Goal: Navigation & Orientation: Find specific page/section

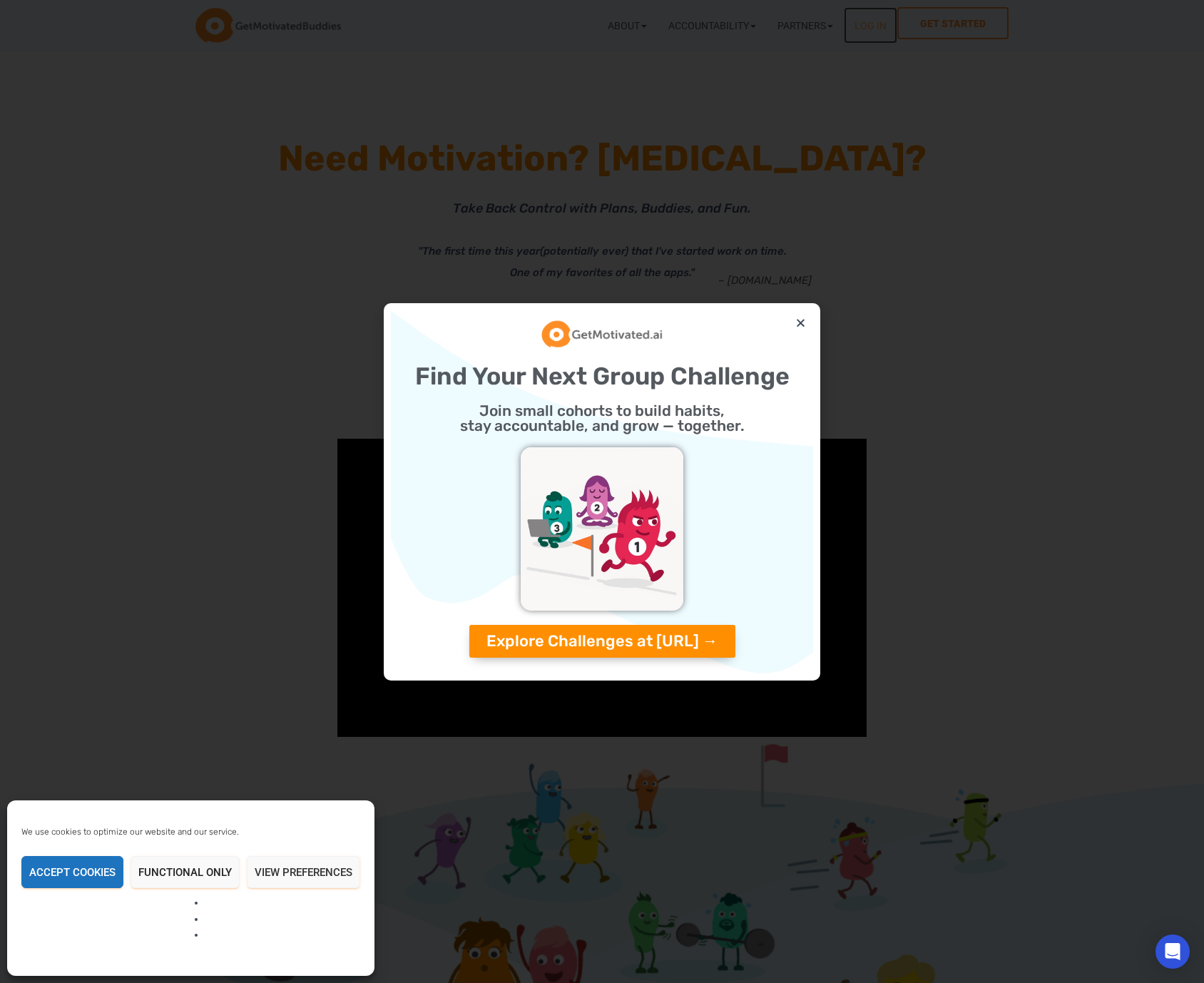
click at [889, 34] on link "Log In" at bounding box center [870, 26] width 53 height 37
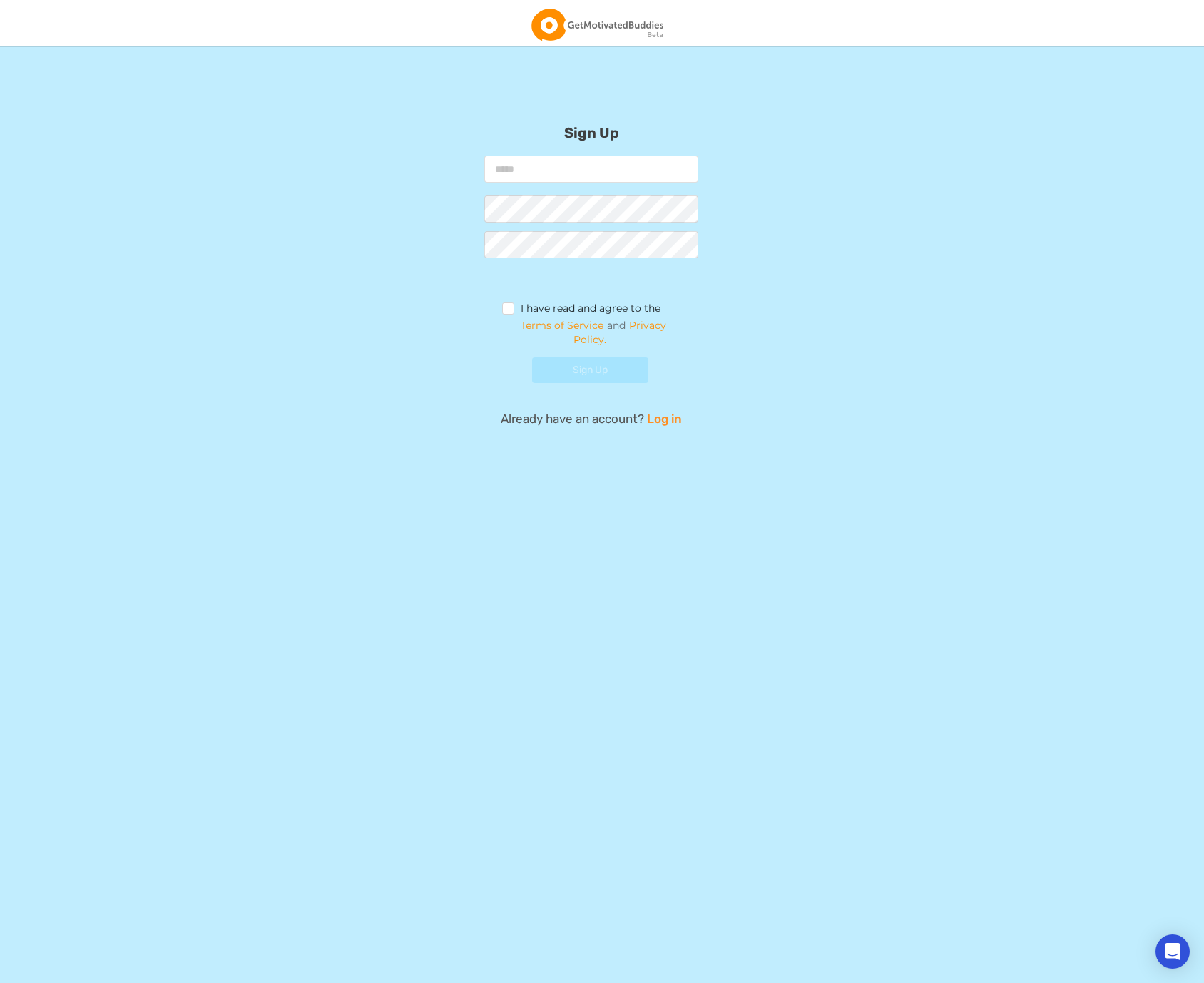
click at [618, 29] on img at bounding box center [597, 25] width 132 height 32
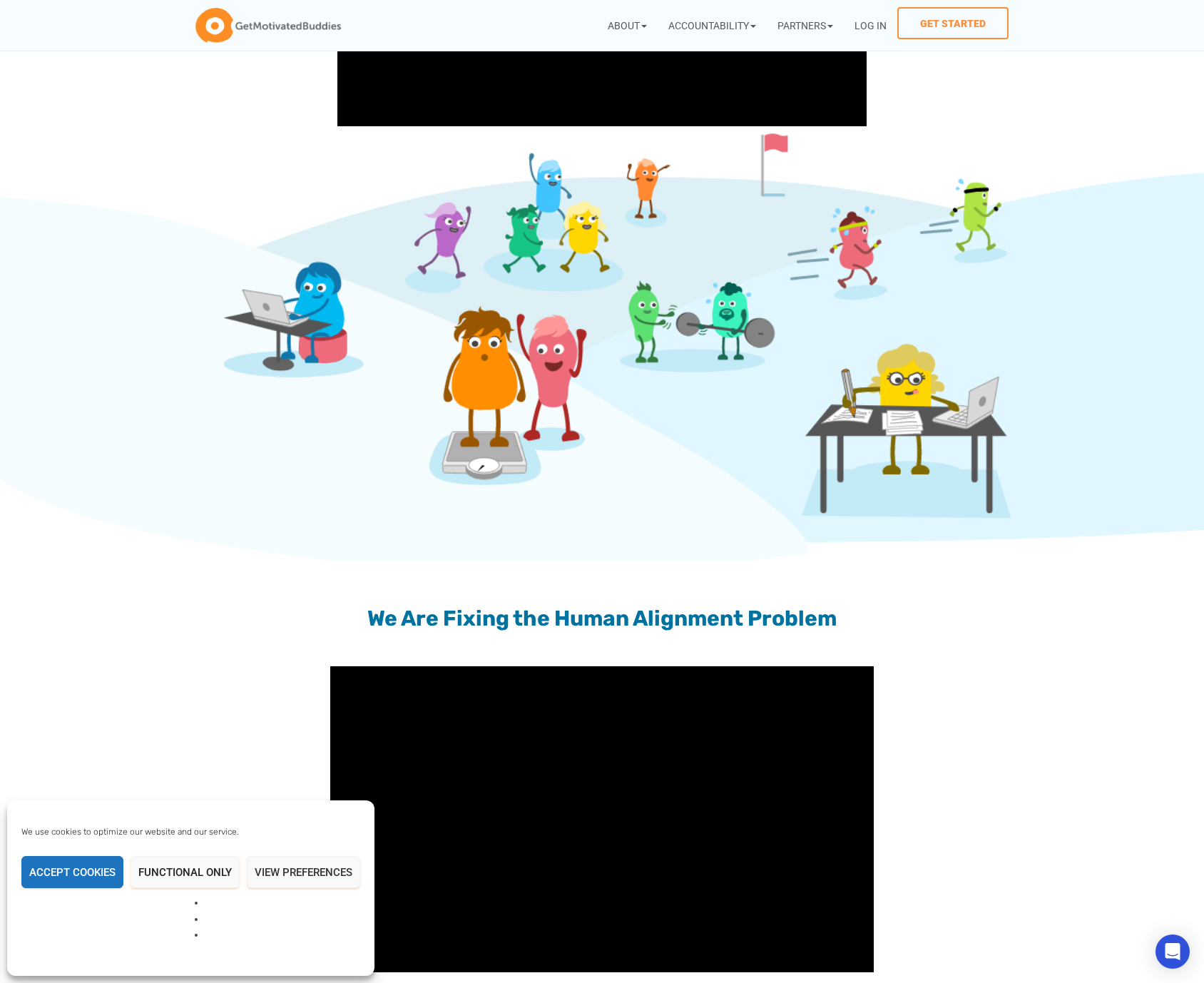
scroll to position [610, 0]
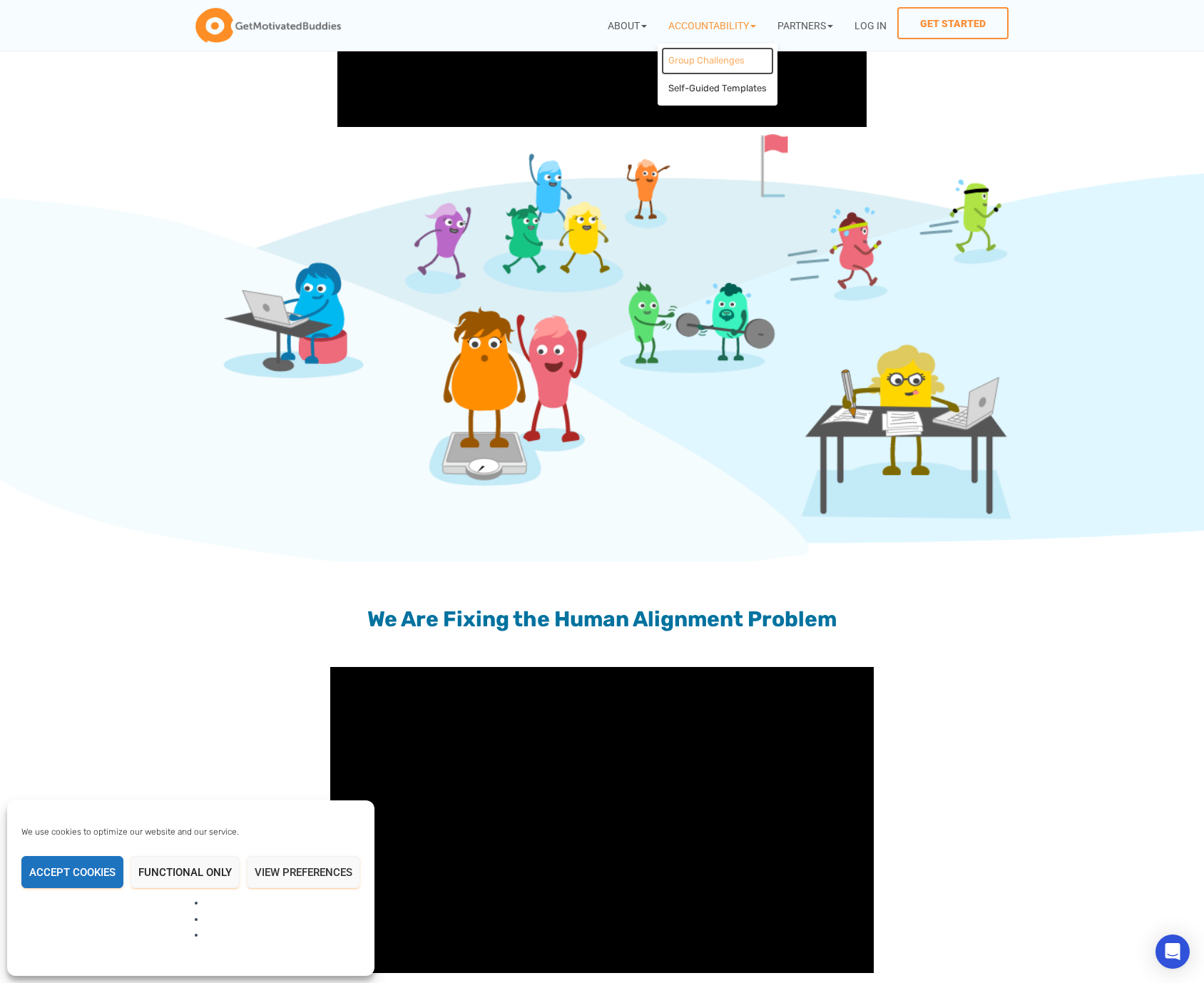
click at [719, 59] on link "Group Challenges" at bounding box center [718, 61] width 113 height 28
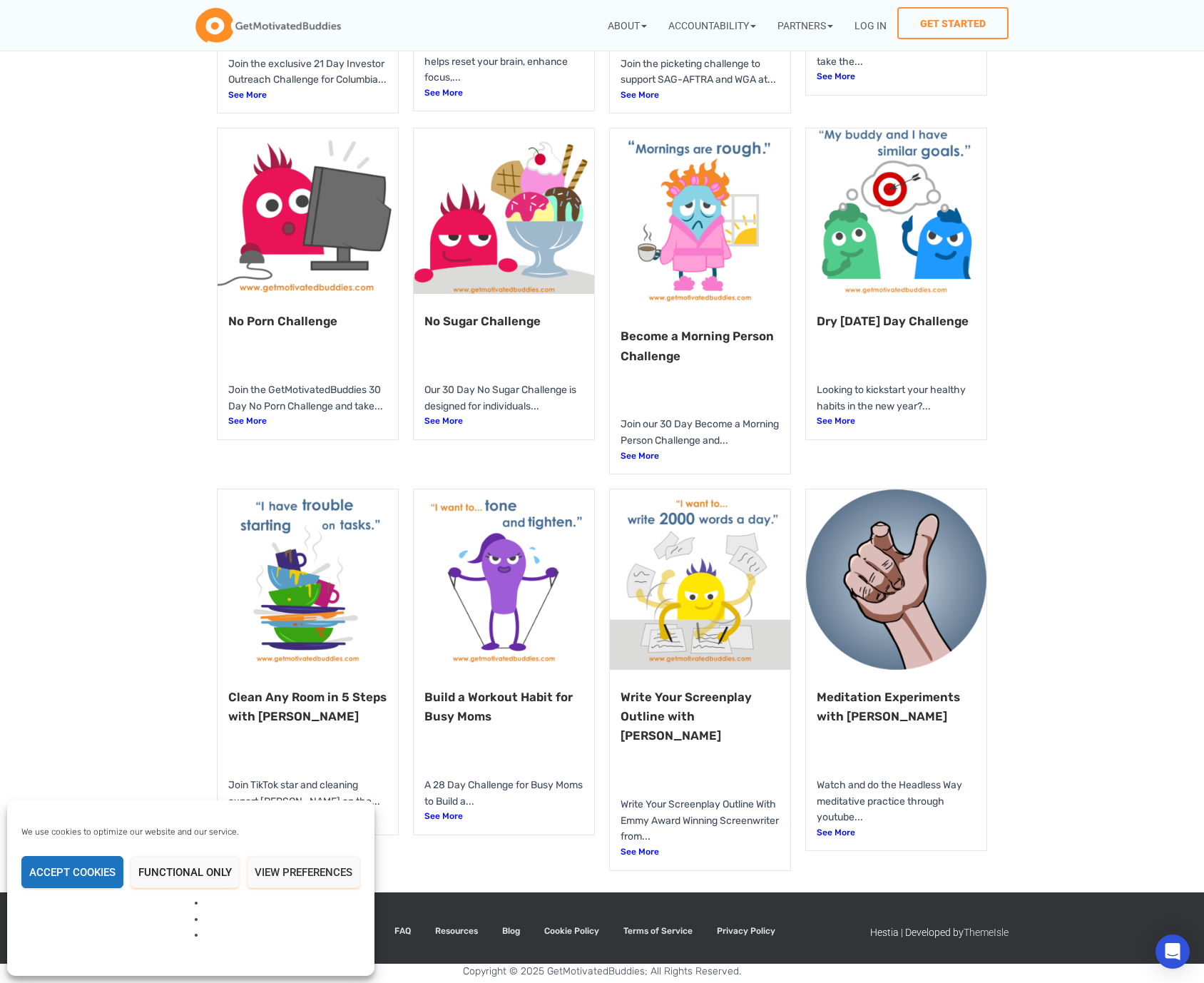
scroll to position [591, 0]
